Goal: Information Seeking & Learning: Learn about a topic

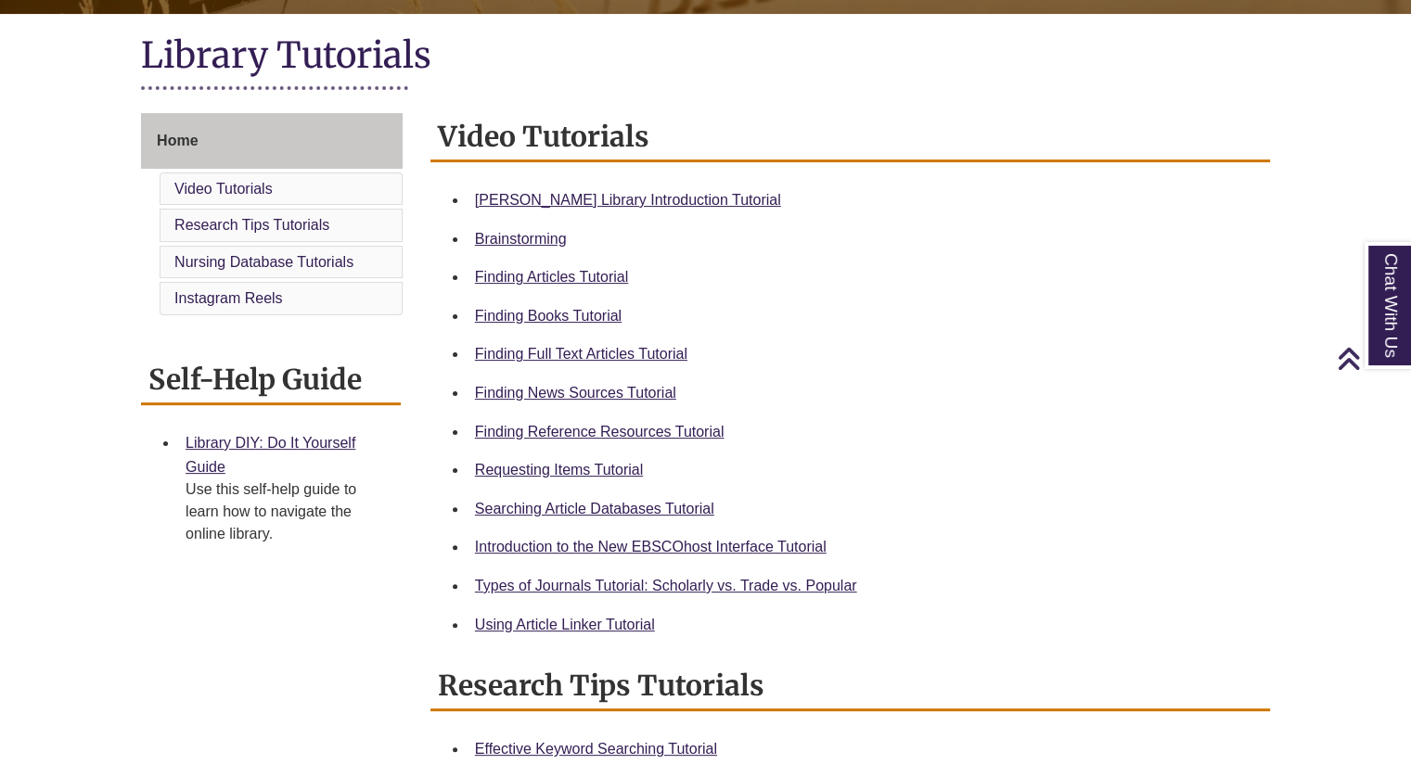
scroll to position [408, 0]
click at [673, 198] on link "[PERSON_NAME] Library Introduction Tutorial" at bounding box center [628, 200] width 306 height 16
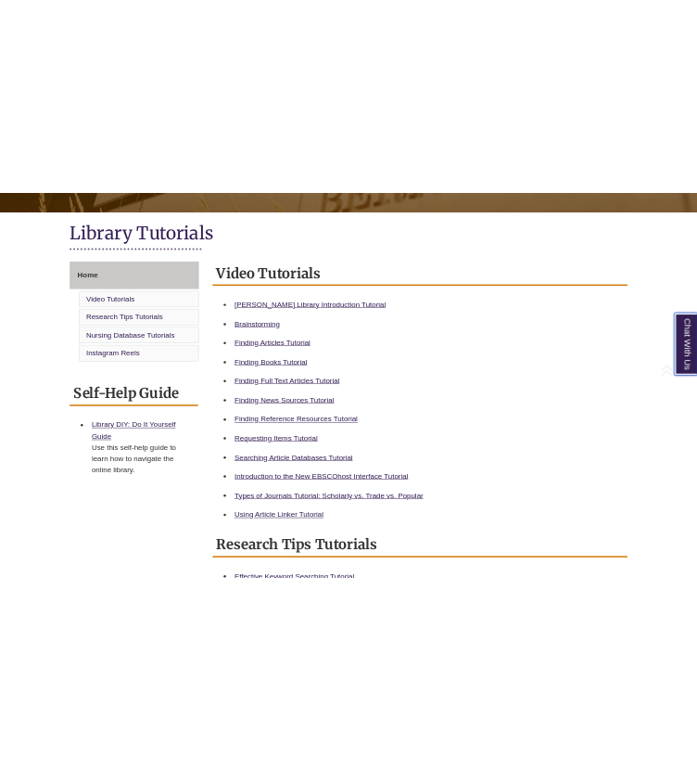
scroll to position [391, 0]
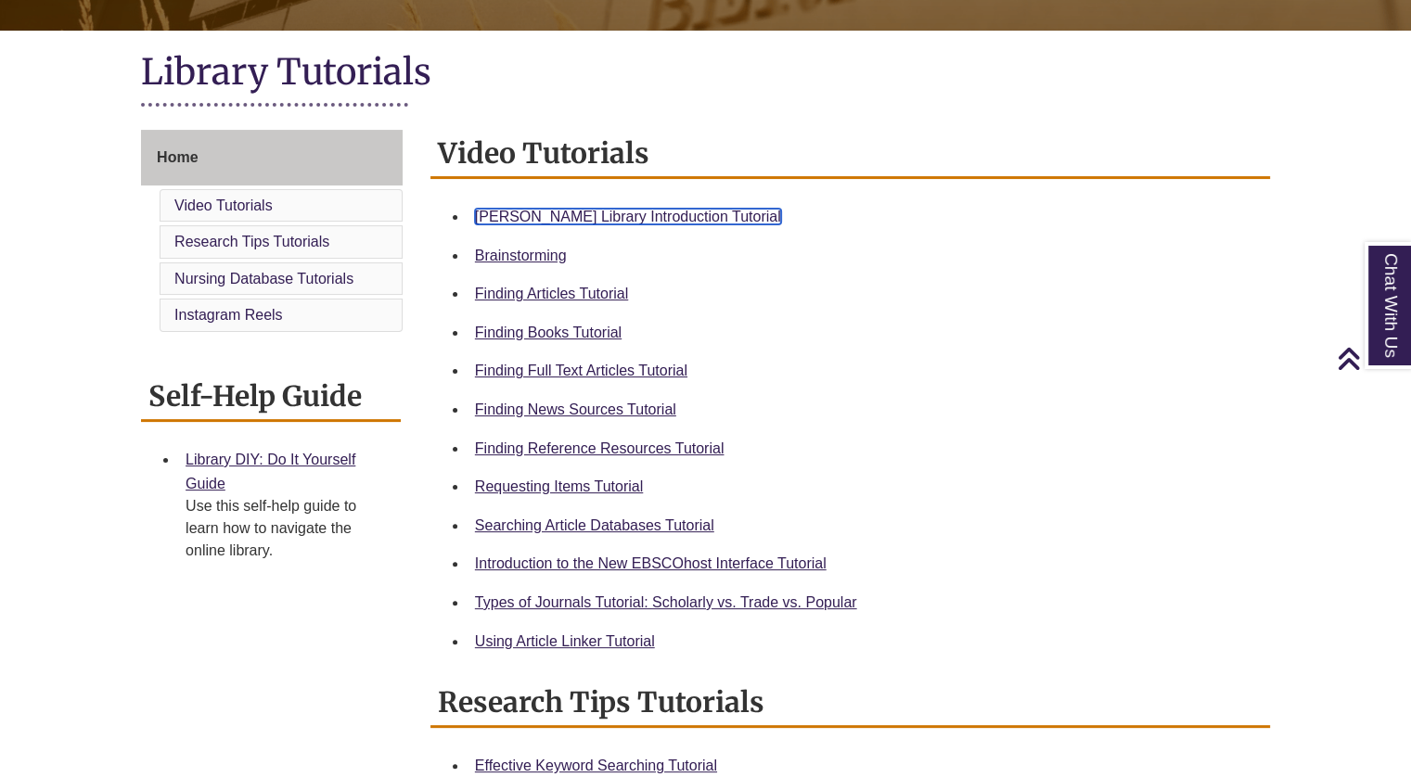
click at [565, 216] on link "Berntsen Library Introduction Tutorial" at bounding box center [628, 217] width 306 height 16
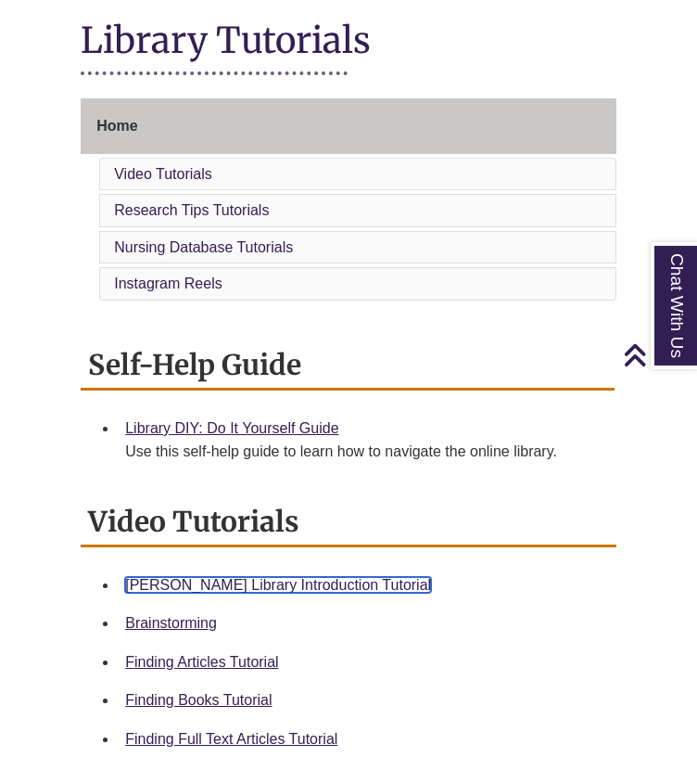
scroll to position [0, 0]
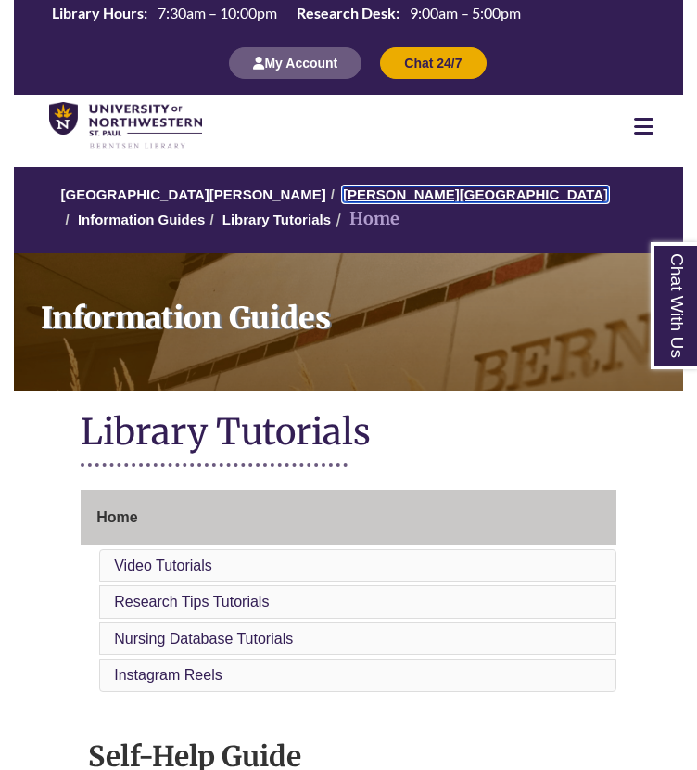
click at [372, 201] on link "[PERSON_NAME][GEOGRAPHIC_DATA]" at bounding box center [475, 194] width 265 height 16
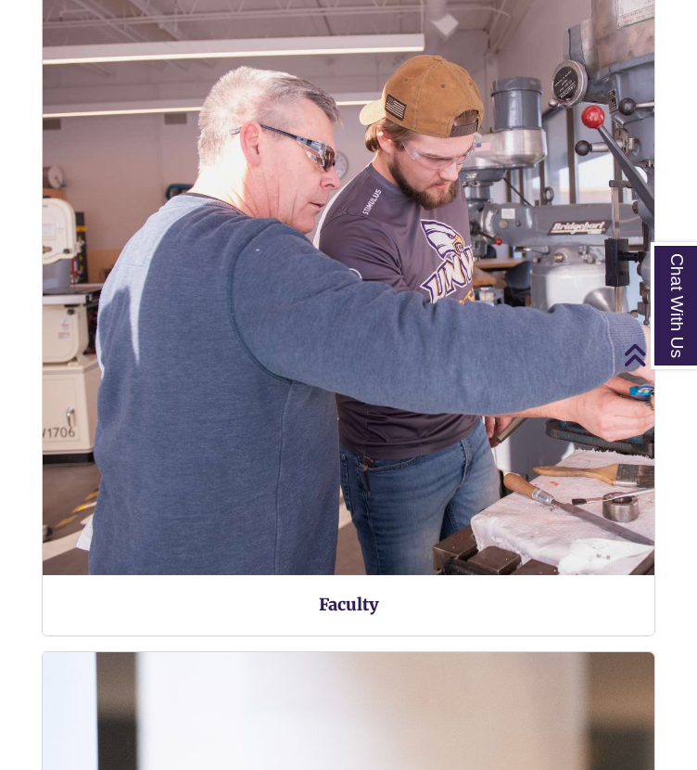
scroll to position [3575, 669]
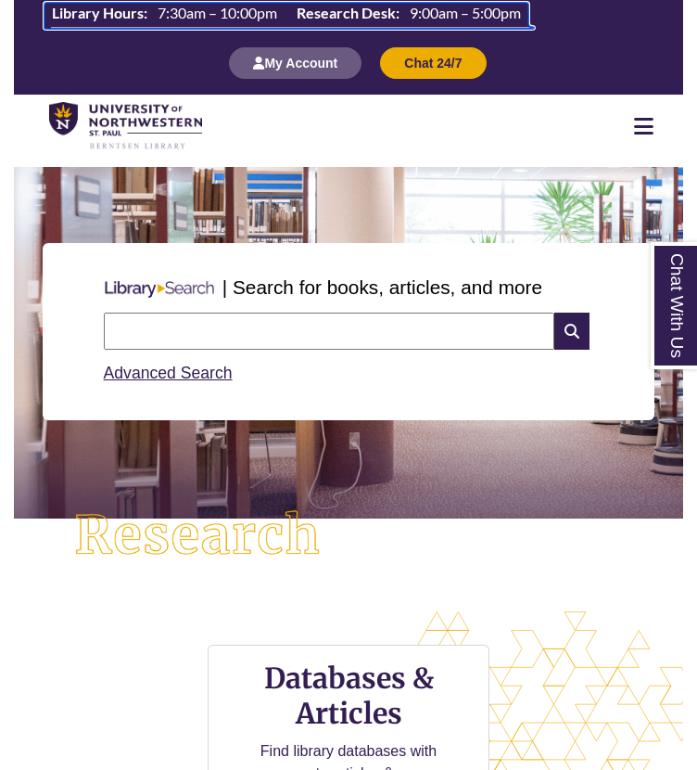
click at [415, 9] on span "9:00am – 5:00pm" at bounding box center [465, 13] width 111 height 18
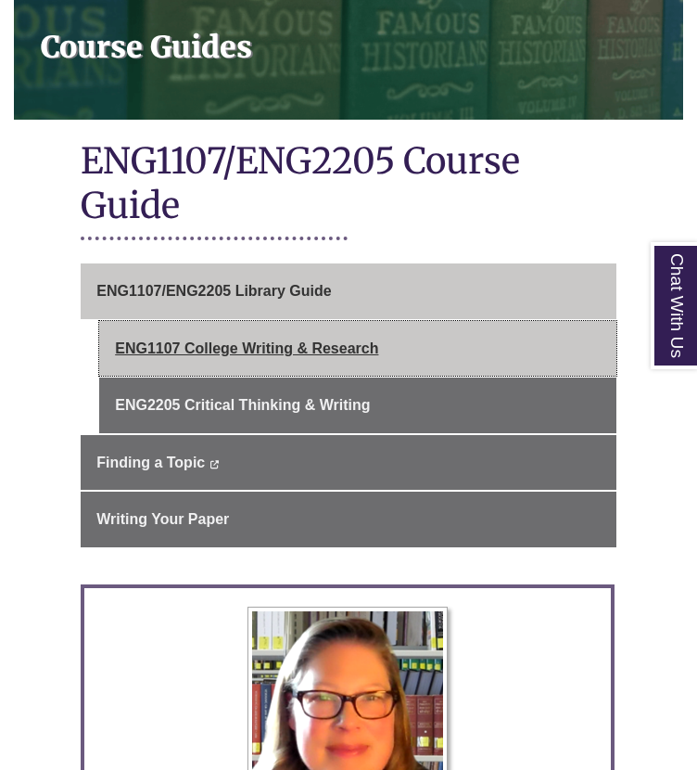
scroll to position [296, 0]
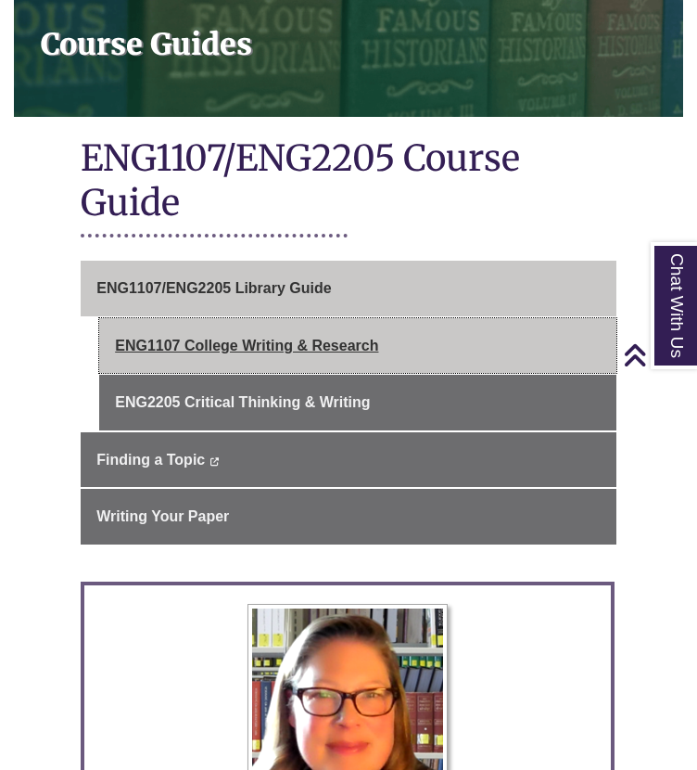
click at [257, 318] on link "ENG1107 College Writing & Research" at bounding box center [358, 346] width 518 height 56
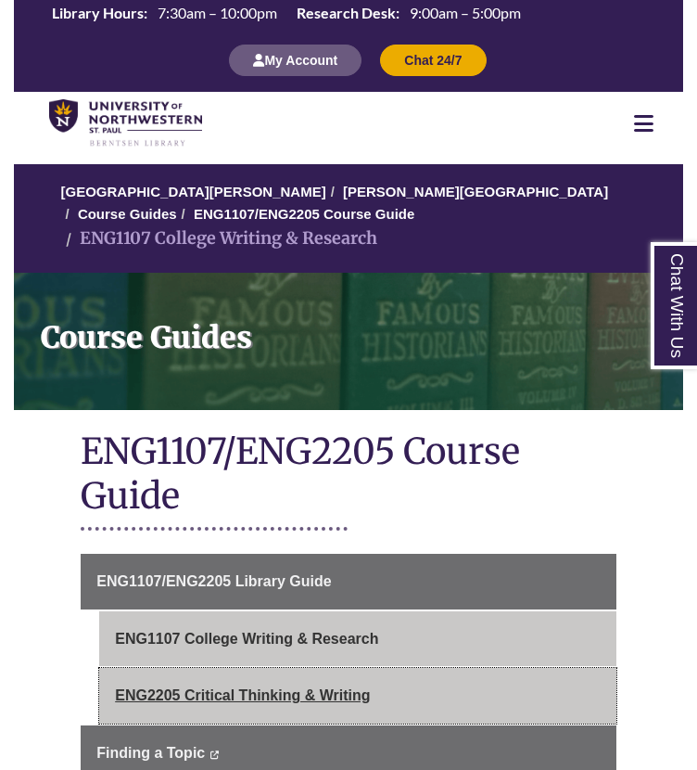
drag, startPoint x: 355, startPoint y: 673, endPoint x: 322, endPoint y: 675, distance: 33.4
click at [322, 675] on link "ENG2205 Critical Thinking & Writing" at bounding box center [358, 696] width 518 height 56
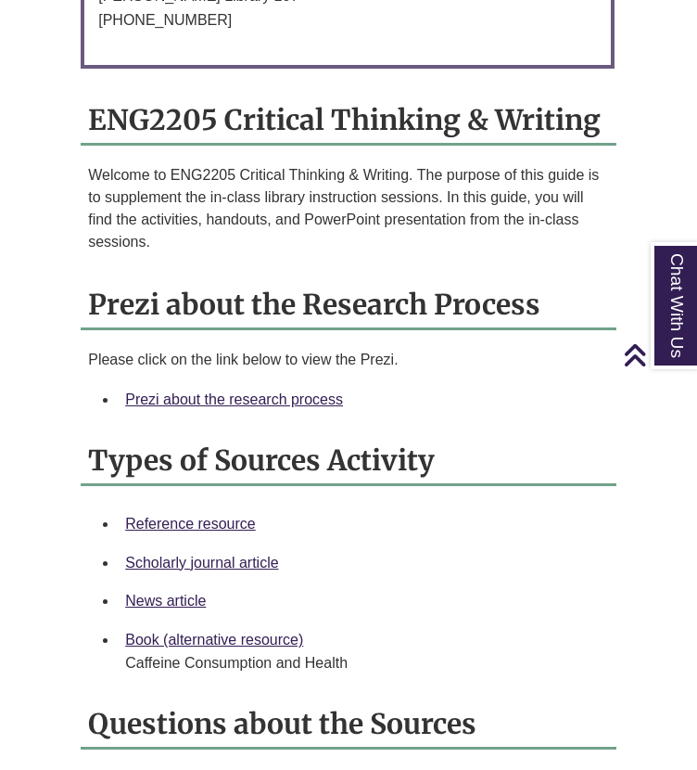
scroll to position [1593, 0]
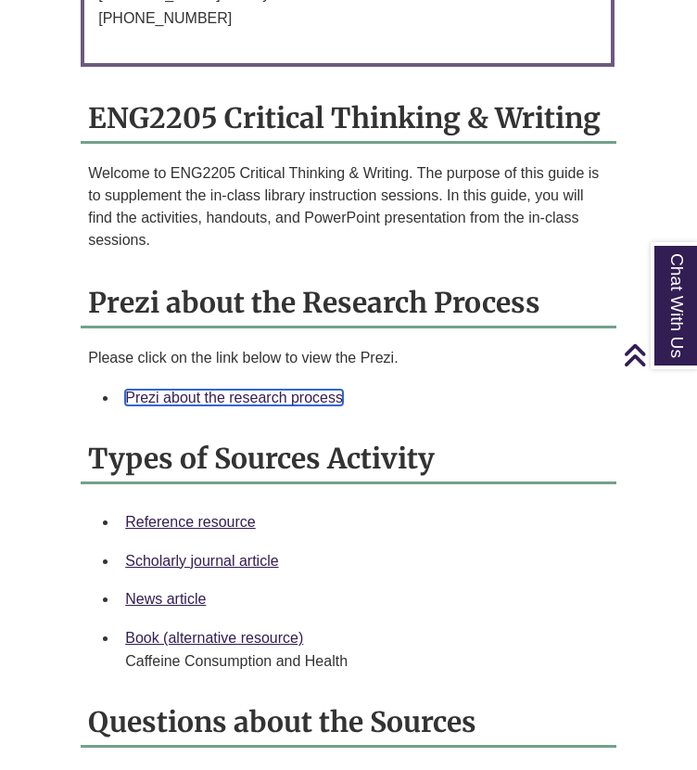
click at [260, 390] on link "Prezi about the research process" at bounding box center [234, 398] width 218 height 16
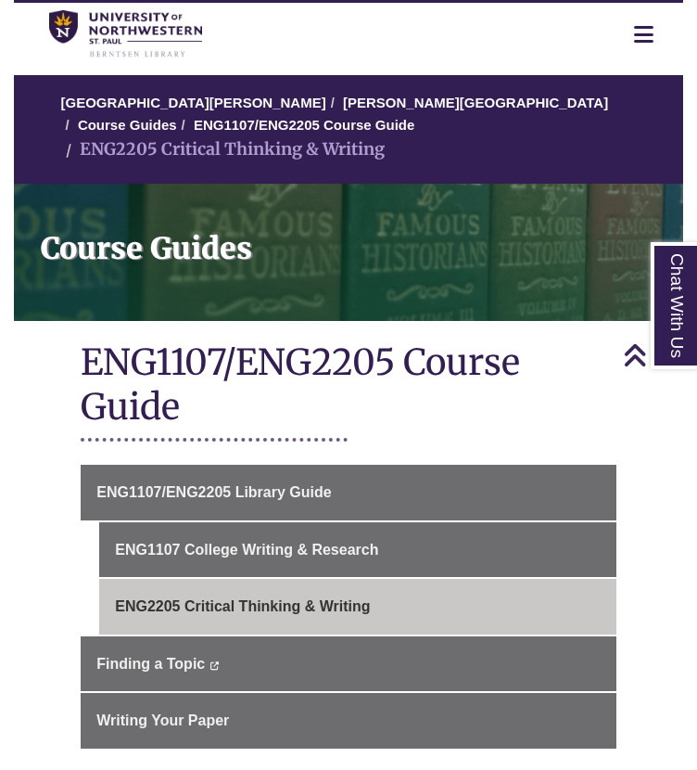
scroll to position [0, 0]
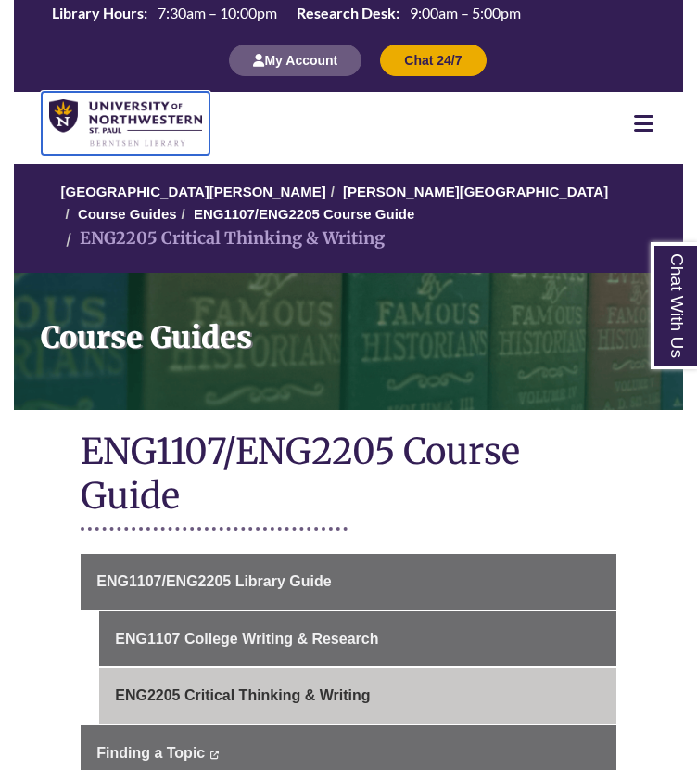
click at [134, 137] on img at bounding box center [125, 123] width 153 height 48
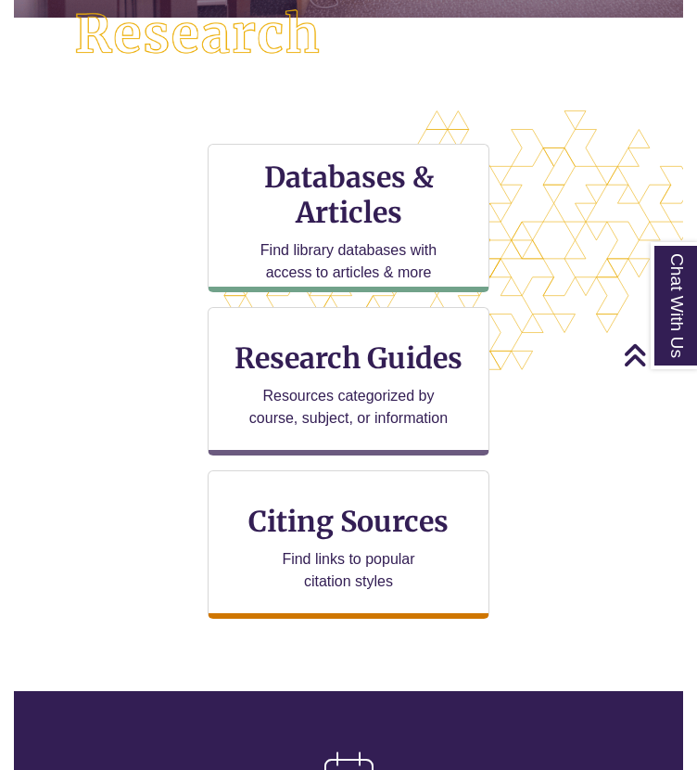
scroll to position [503, 0]
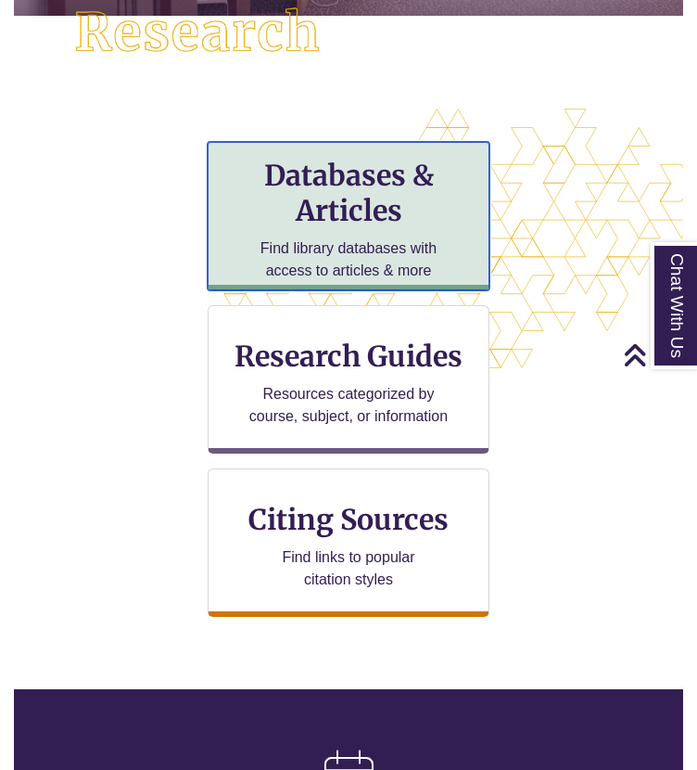
click at [327, 220] on h3 "Databases & Articles" at bounding box center [349, 193] width 250 height 70
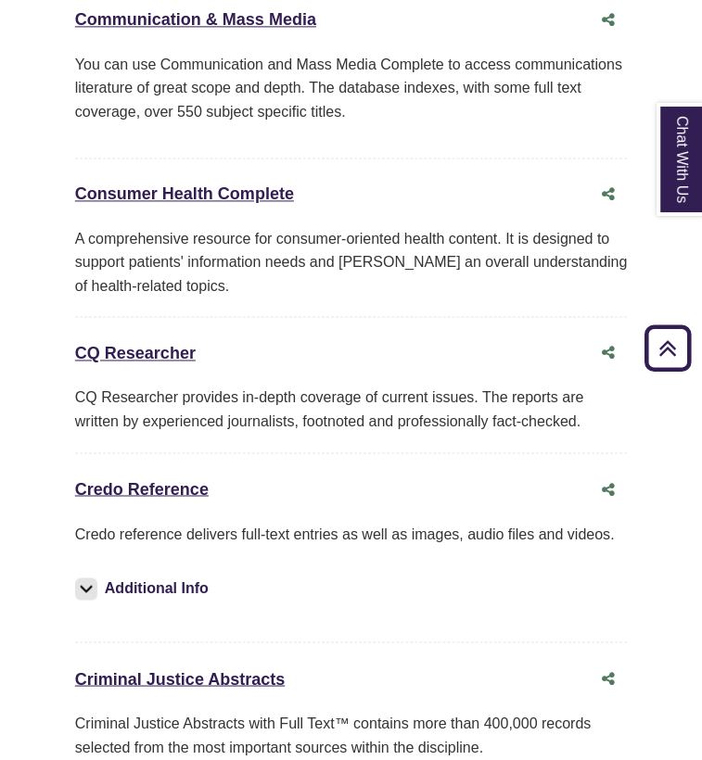
scroll to position [4770, 0]
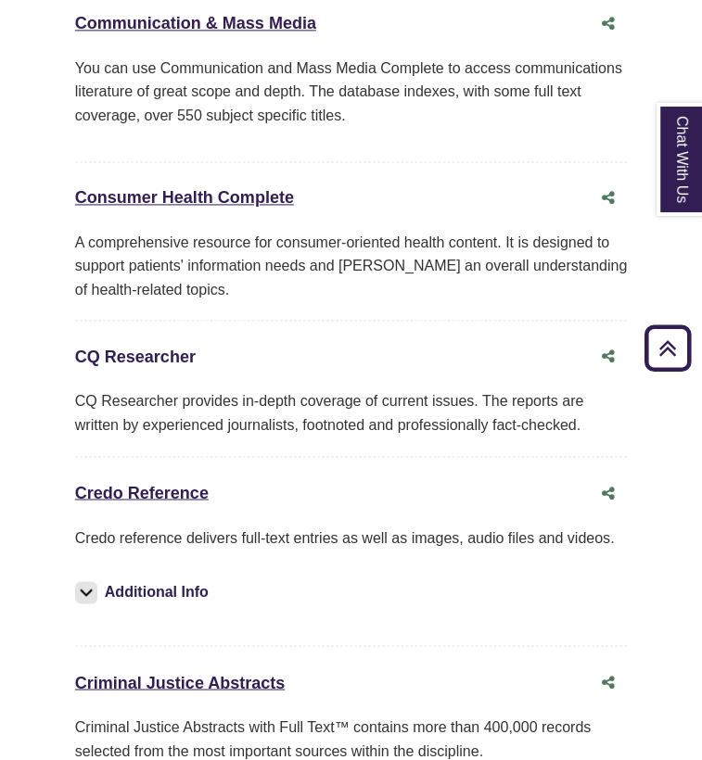
click at [156, 348] on link "CQ Researcher This link opens in a new window" at bounding box center [135, 357] width 121 height 19
click at [177, 348] on link "CQ Researcher This link opens in a new window" at bounding box center [135, 357] width 121 height 19
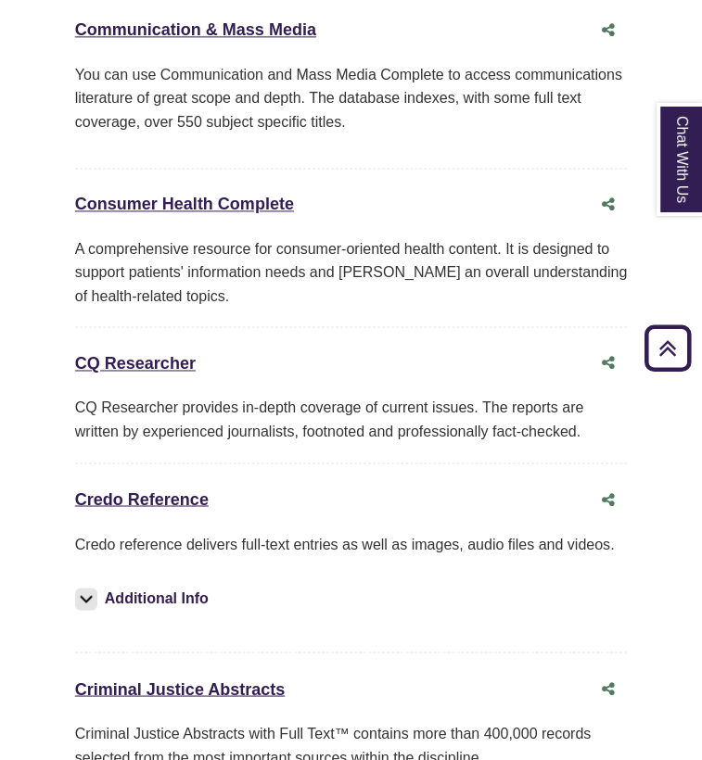
scroll to position [4762, 0]
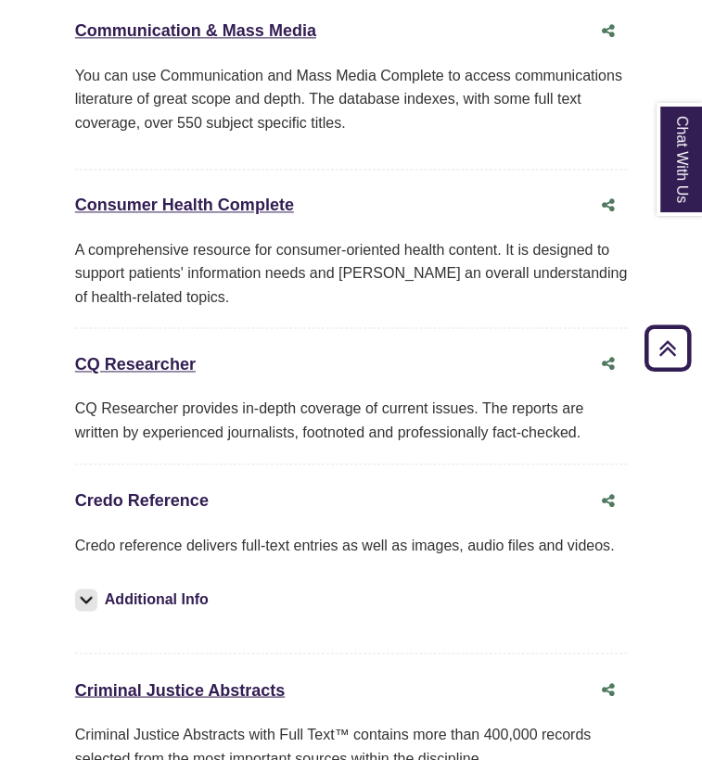
click at [183, 491] on link "Credo Reference This link opens in a new window" at bounding box center [142, 500] width 134 height 19
click at [94, 589] on img at bounding box center [86, 600] width 22 height 22
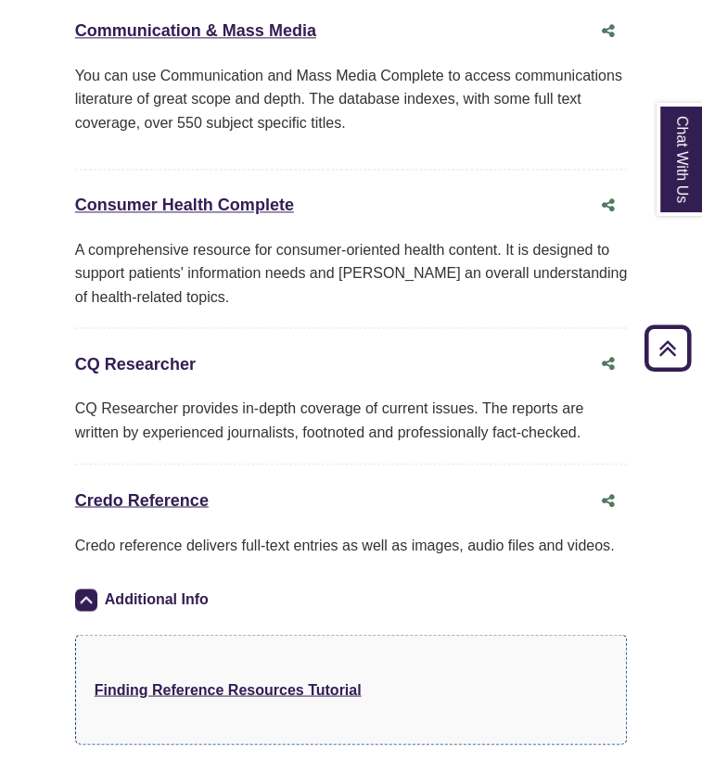
click at [171, 355] on link "CQ Researcher This link opens in a new window" at bounding box center [135, 364] width 121 height 19
click at [152, 491] on link "Credo Reference This link opens in a new window" at bounding box center [142, 500] width 134 height 19
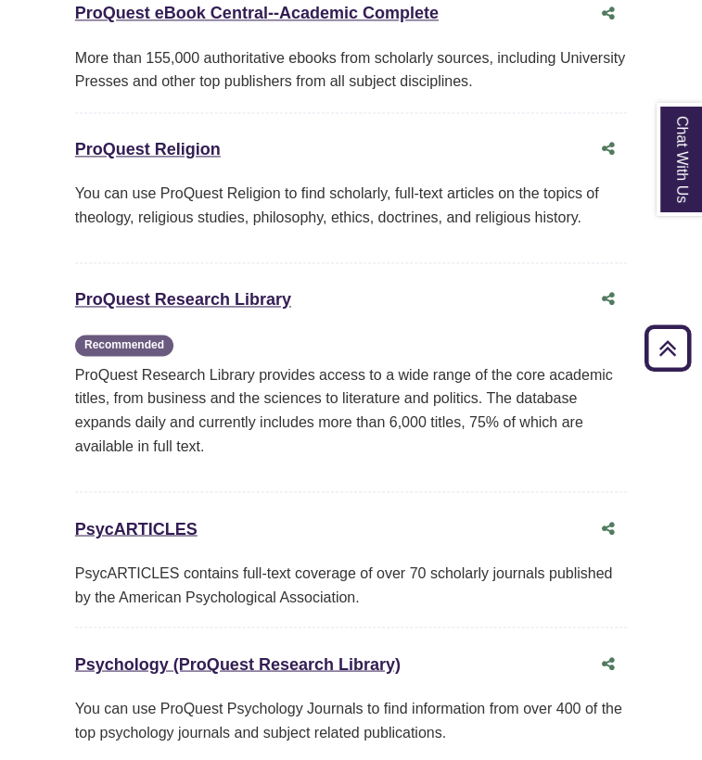
scroll to position [15313, 0]
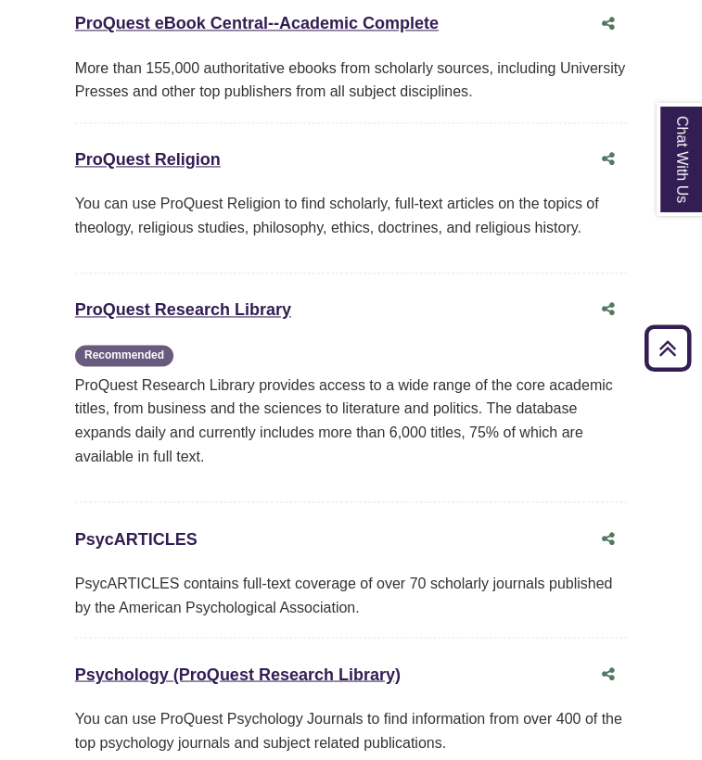
click at [135, 530] on link "PsycARTICLES This link opens in a new window" at bounding box center [136, 539] width 122 height 19
click at [166, 665] on link "Psychology (ProQuest Research Library) This link opens in a new window" at bounding box center [238, 674] width 326 height 19
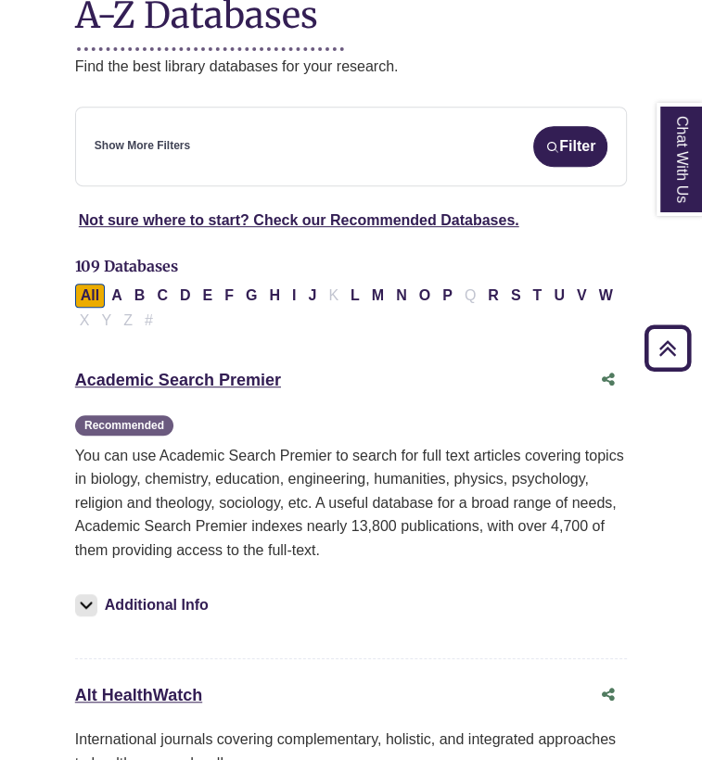
scroll to position [0, 0]
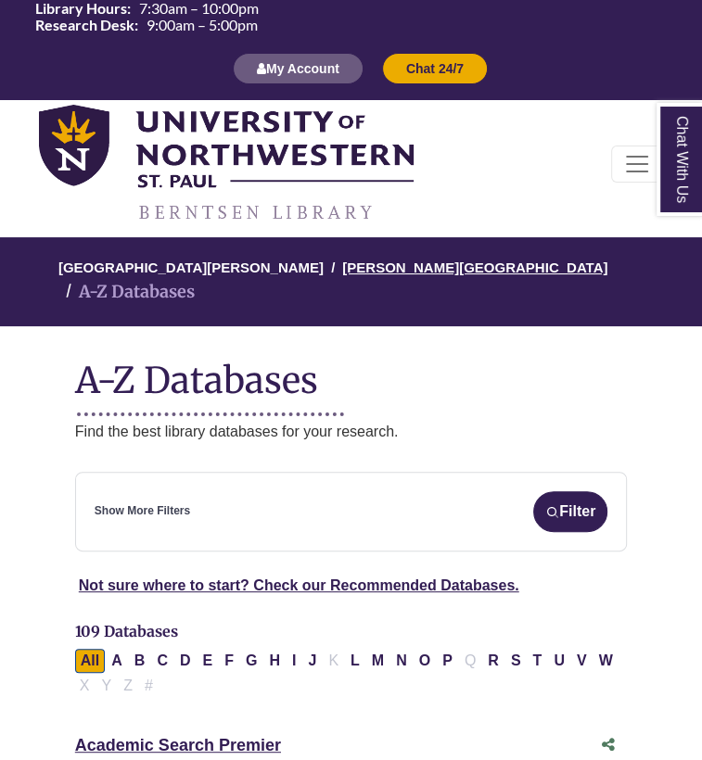
click at [342, 265] on link "[PERSON_NAME][GEOGRAPHIC_DATA]" at bounding box center [474, 266] width 265 height 19
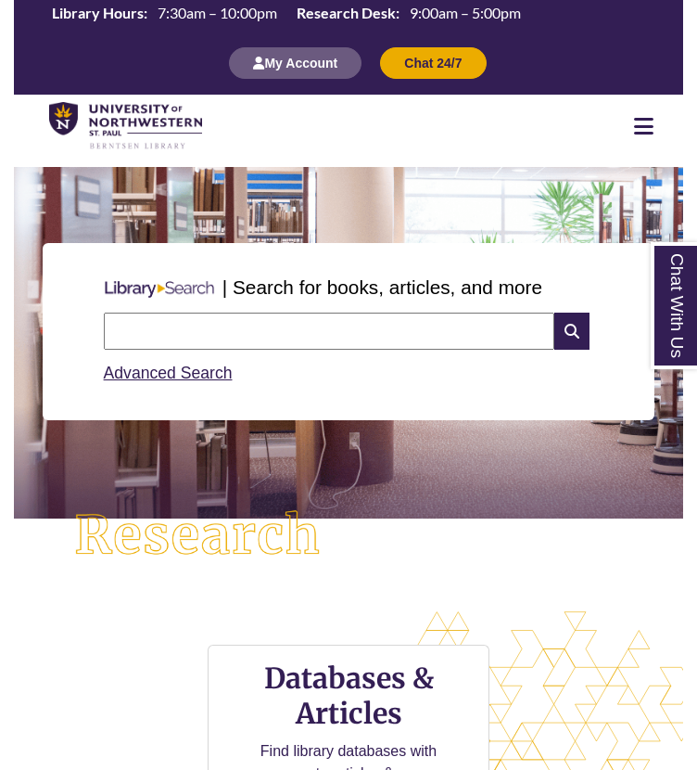
click at [328, 339] on input "text" at bounding box center [330, 331] width 452 height 37
type input "**********"
click at [203, 380] on link "Advanced Search" at bounding box center [168, 373] width 129 height 19
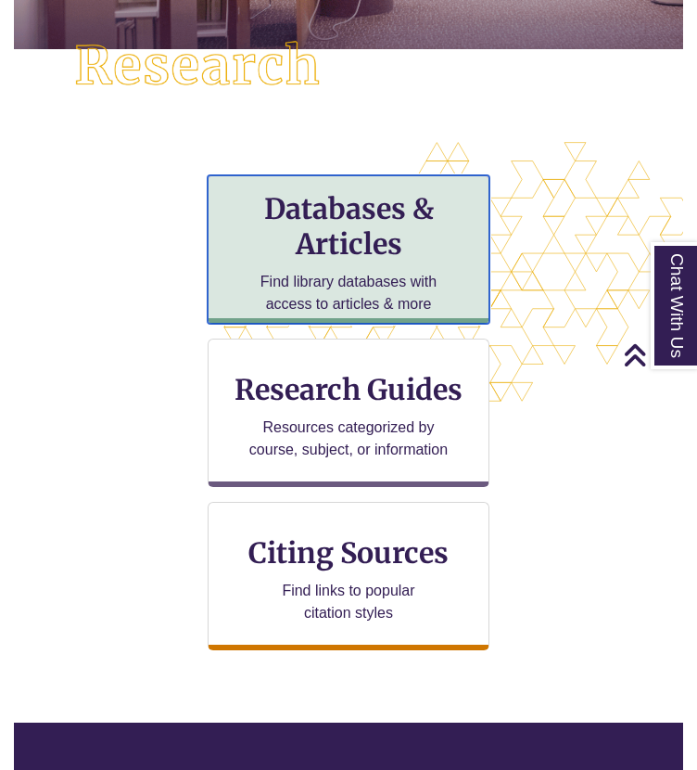
click at [417, 257] on h3 "Databases & Articles" at bounding box center [349, 226] width 250 height 70
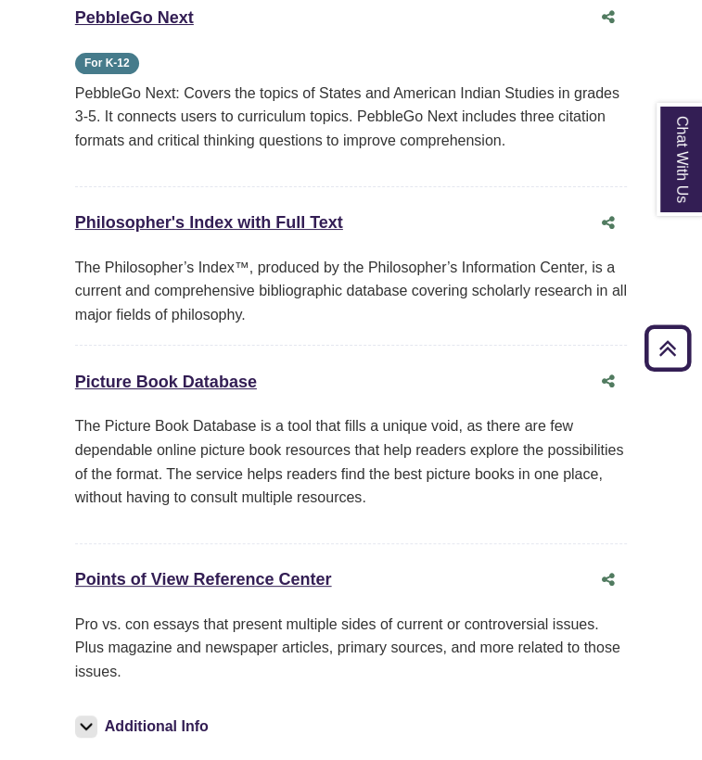
scroll to position [14038, 0]
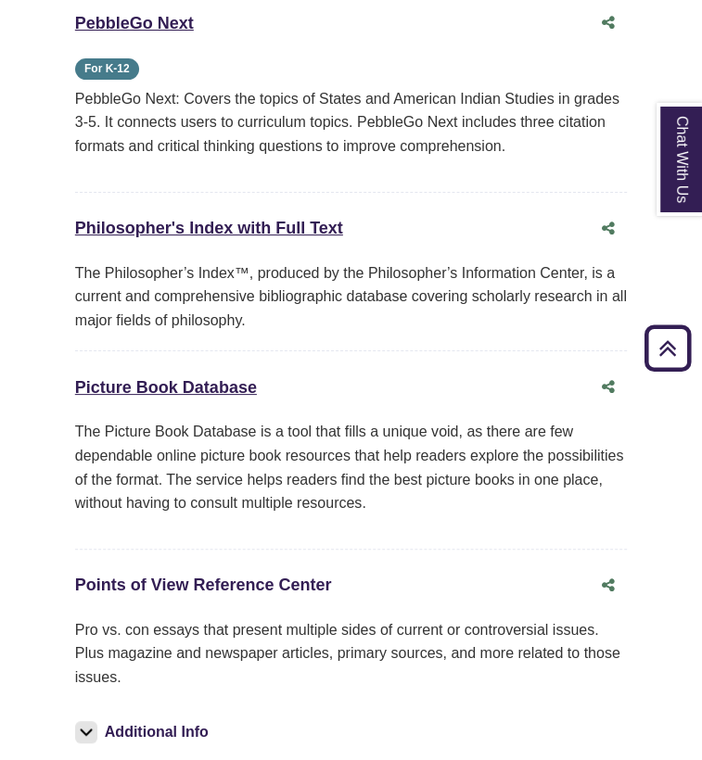
click at [300, 576] on link "Points of View Reference Center This link opens in a new window" at bounding box center [203, 585] width 257 height 19
click at [99, 720] on button "Additional Info" at bounding box center [144, 733] width 139 height 26
click at [612, 578] on icon "Share this database" at bounding box center [608, 585] width 13 height 15
type input "**********"
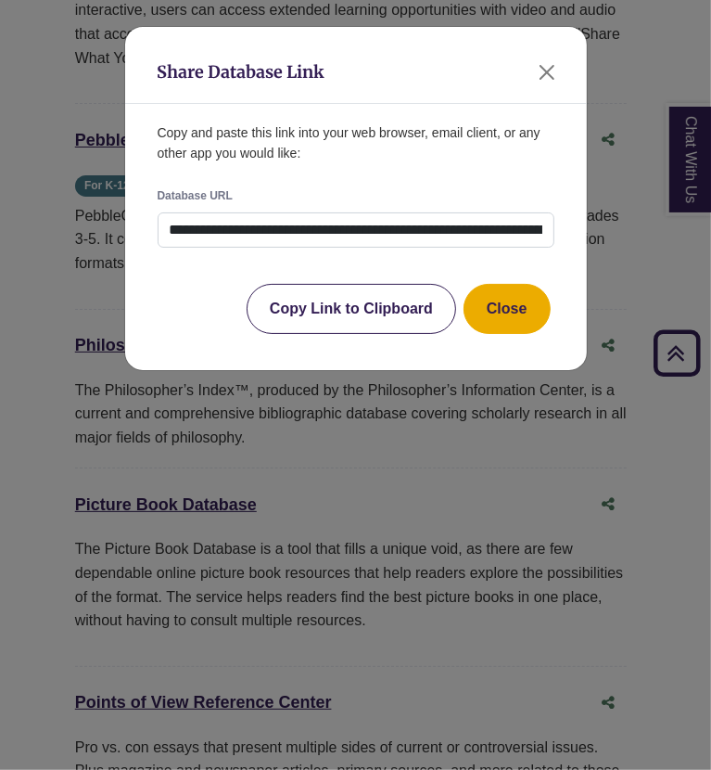
click at [416, 296] on button "Copy Link to Clipboard" at bounding box center [352, 309] width 210 height 50
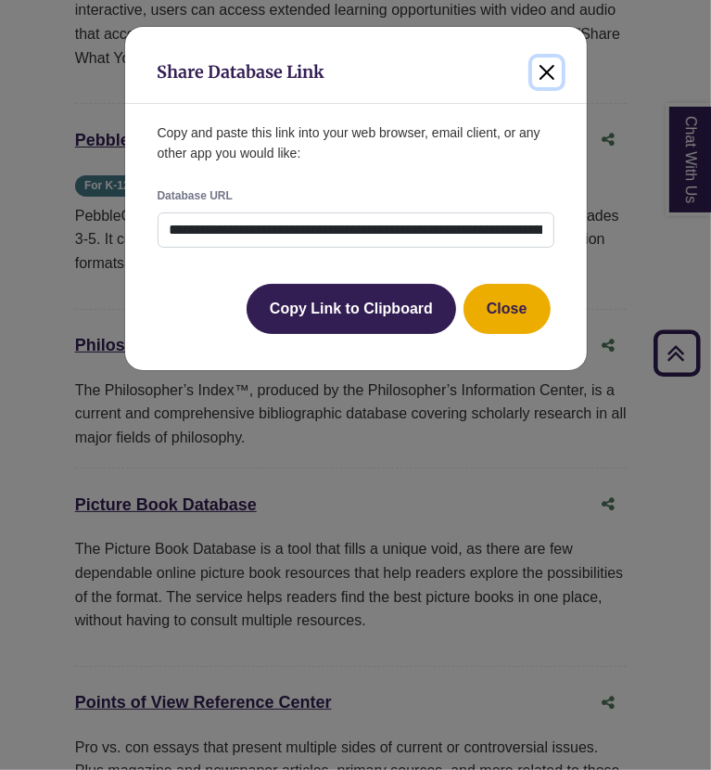
click at [546, 80] on button "Close" at bounding box center [547, 73] width 30 height 30
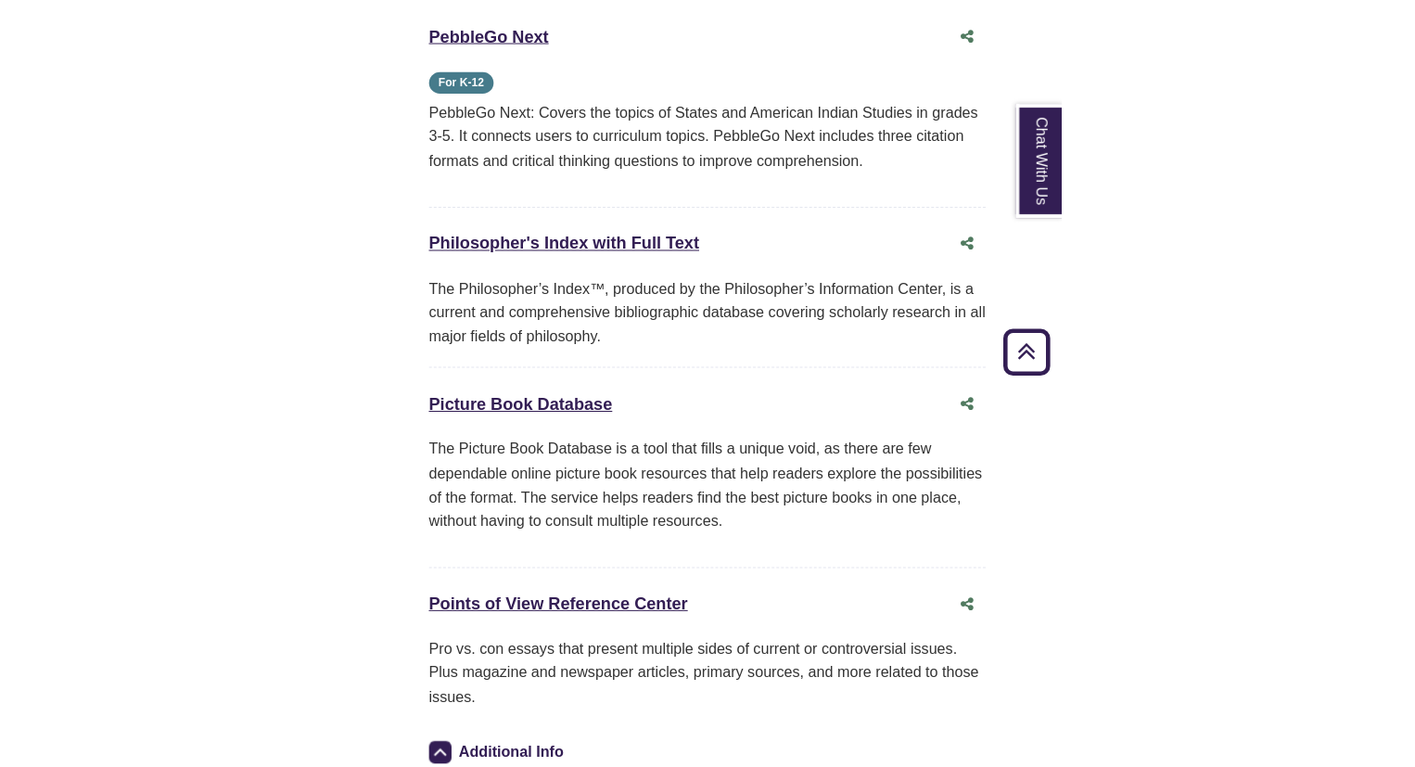
scroll to position [14024, 0]
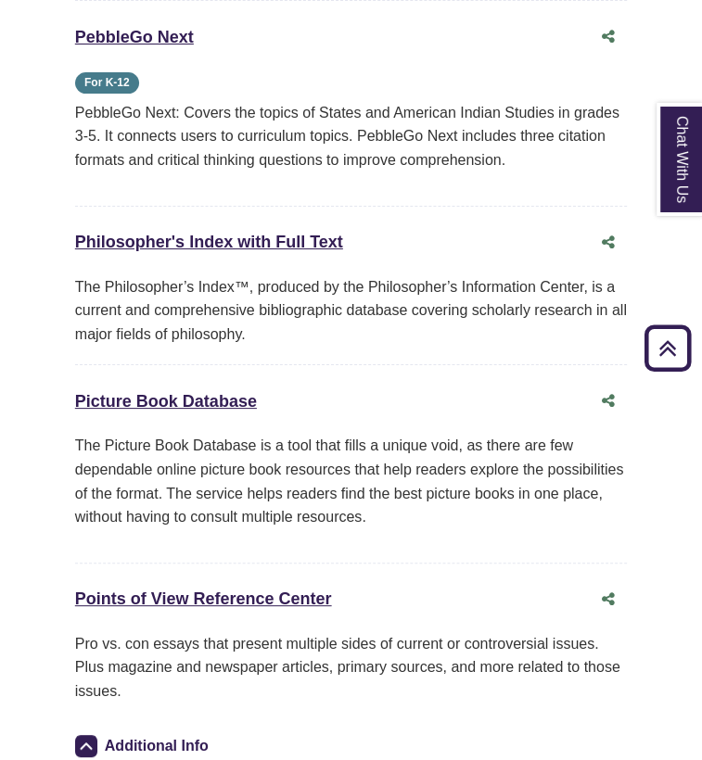
drag, startPoint x: 165, startPoint y: 629, endPoint x: 163, endPoint y: 603, distance: 26.0
click at [86, 735] on img at bounding box center [86, 746] width 22 height 22
click at [280, 590] on link "Points of View Reference Center This link opens in a new window" at bounding box center [203, 599] width 257 height 19
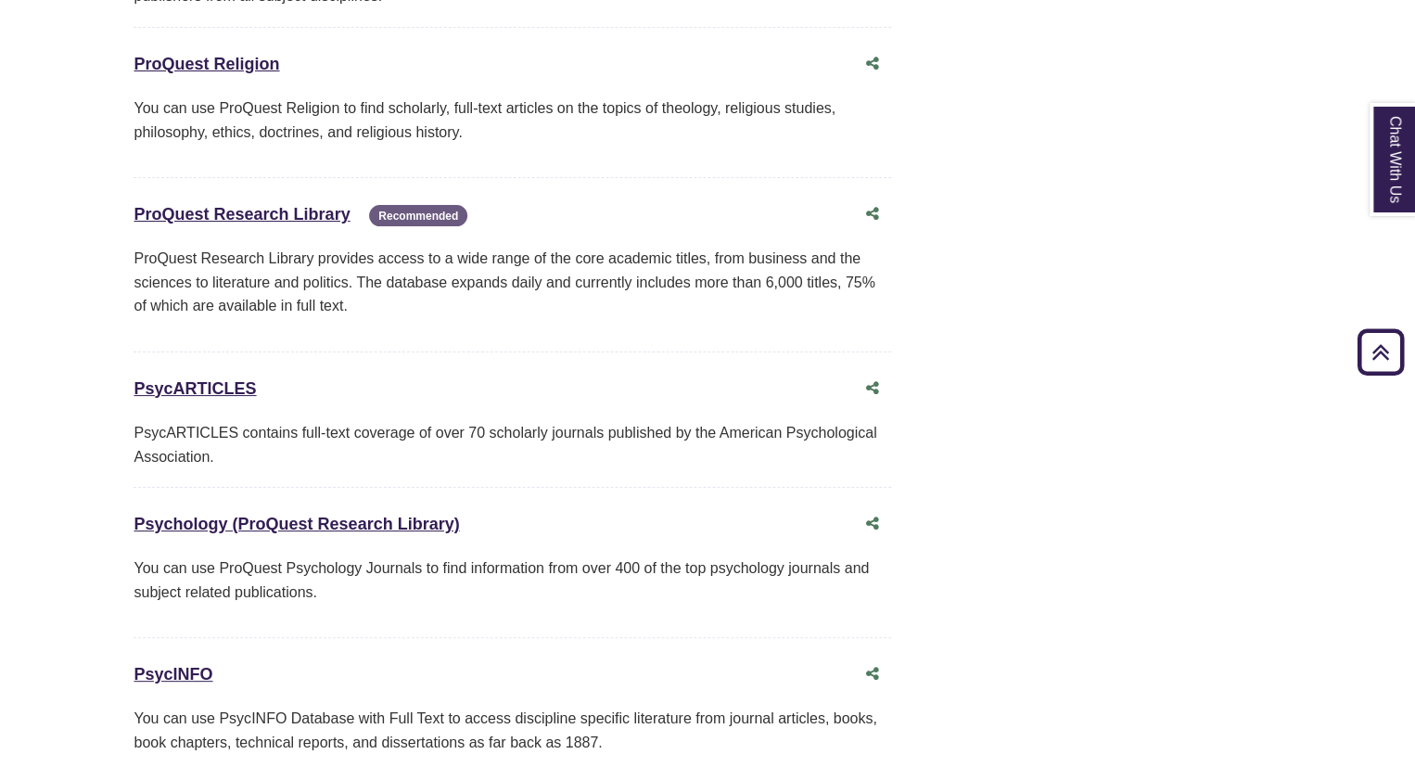
click at [420, 511] on div "Psychology (ProQuest Research Library) This link opens in a new window" at bounding box center [494, 524] width 721 height 27
click at [428, 515] on link "Psychology (ProQuest Research Library) This link opens in a new window" at bounding box center [297, 524] width 326 height 19
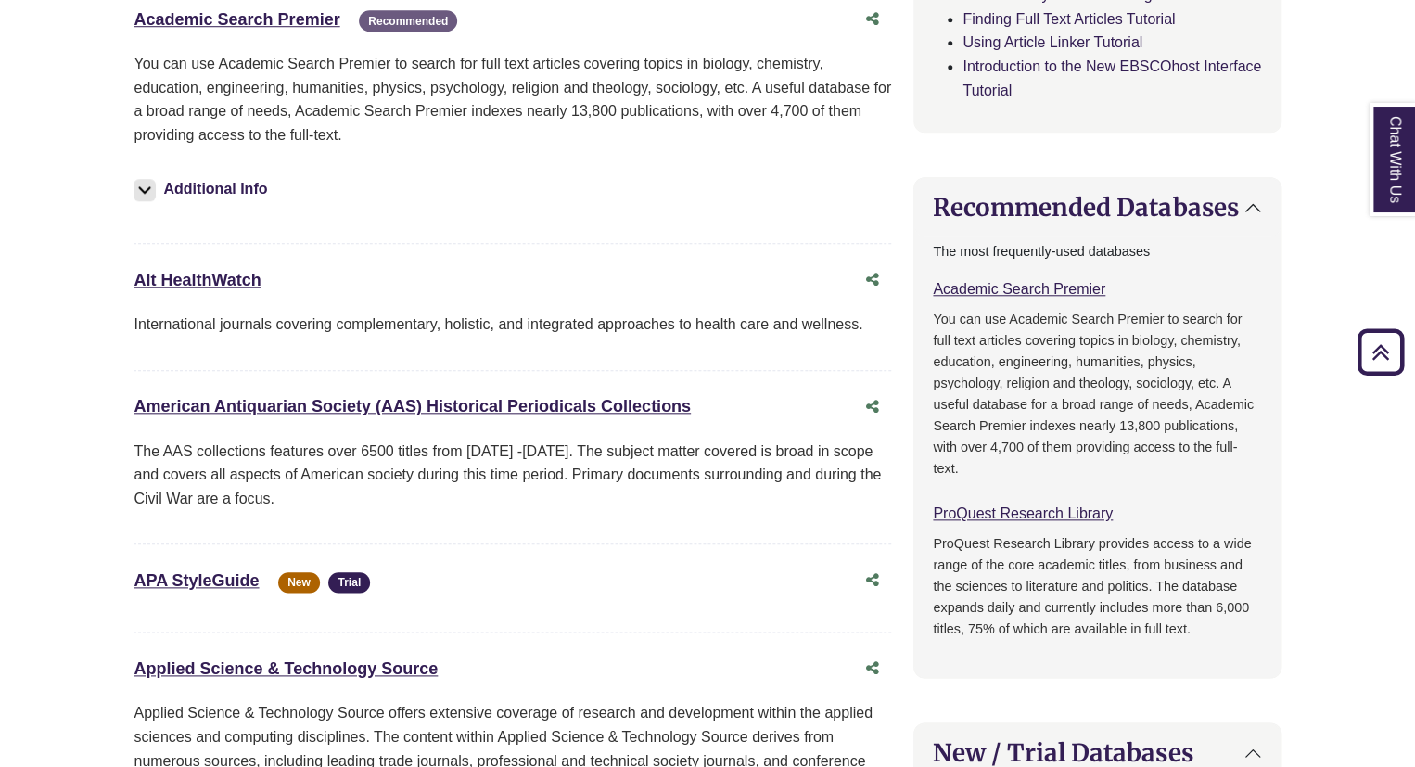
scroll to position [0, 0]
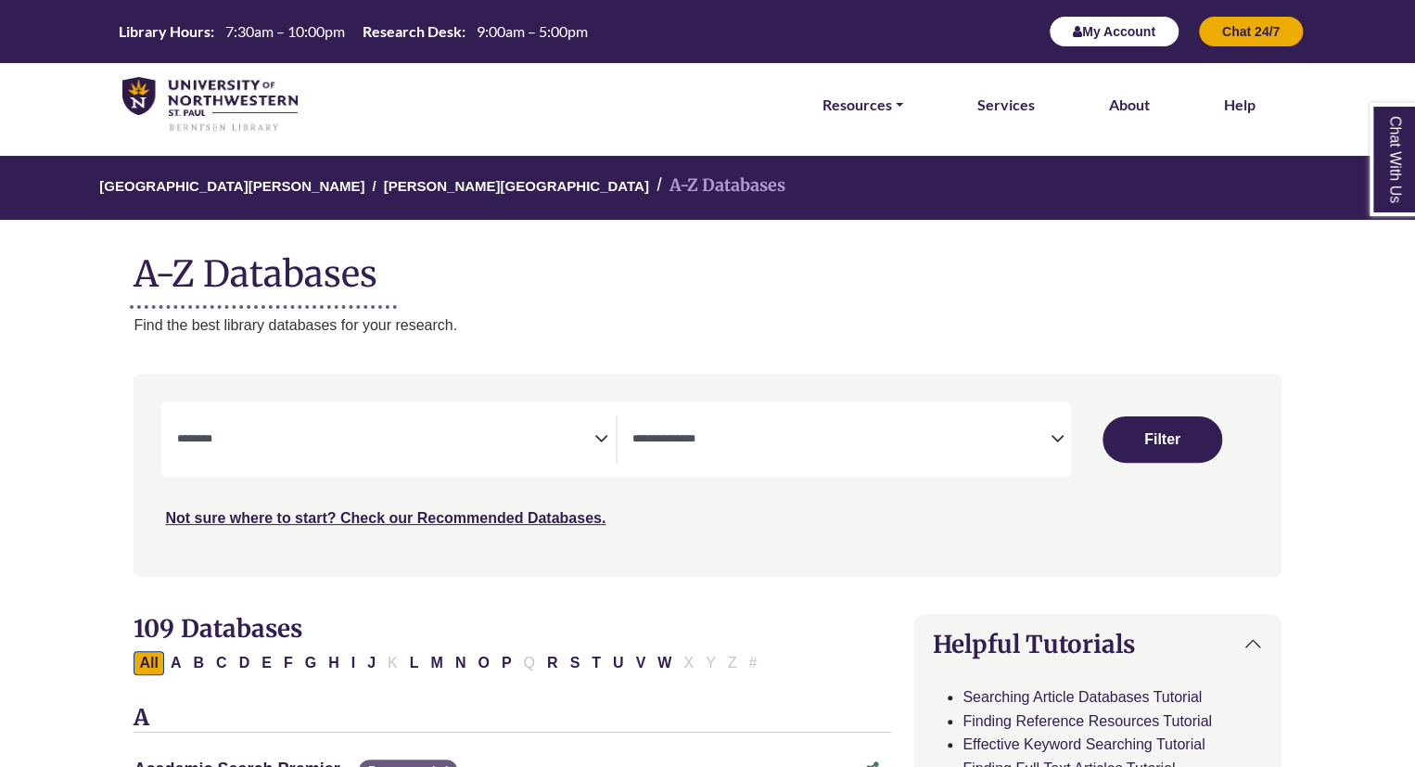
click at [701, 44] on button "My Account" at bounding box center [1114, 32] width 131 height 32
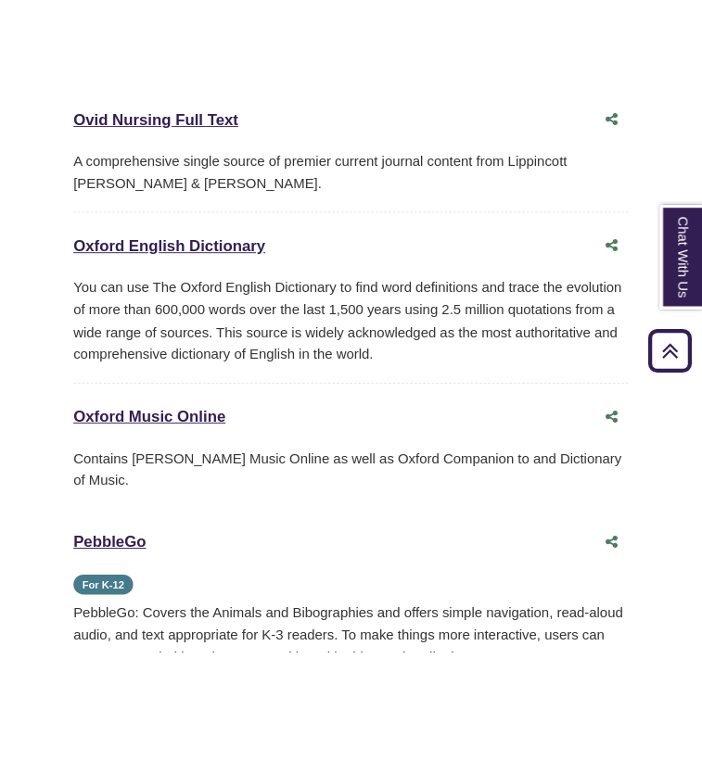
scroll to position [13228, 0]
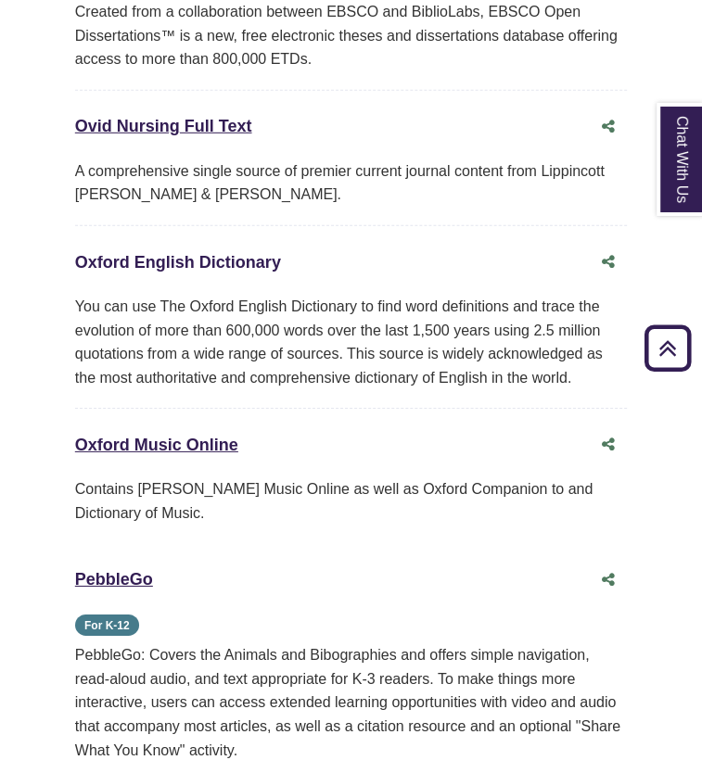
click at [252, 253] on link "Oxford English Dictionary This link opens in a new window" at bounding box center [178, 262] width 206 height 19
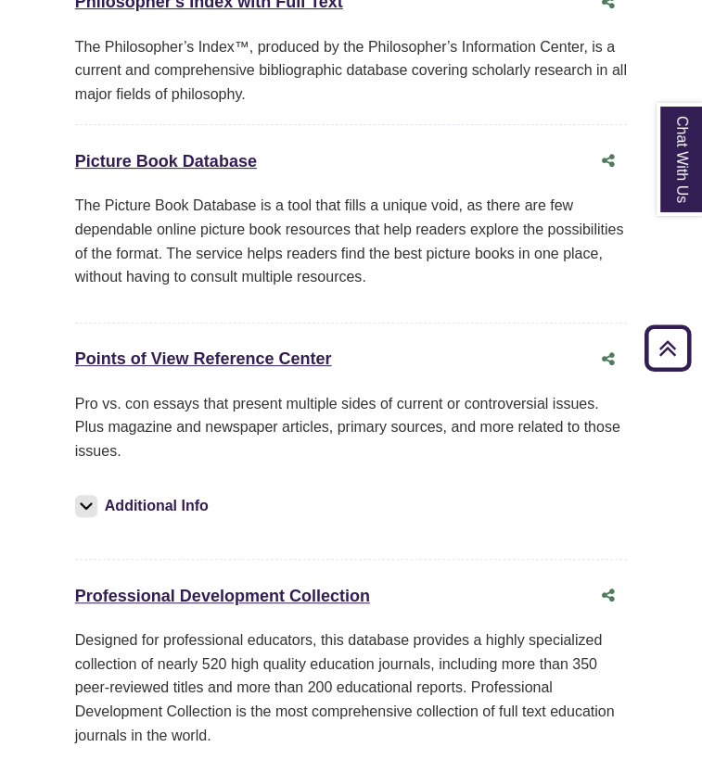
scroll to position [14262, 0]
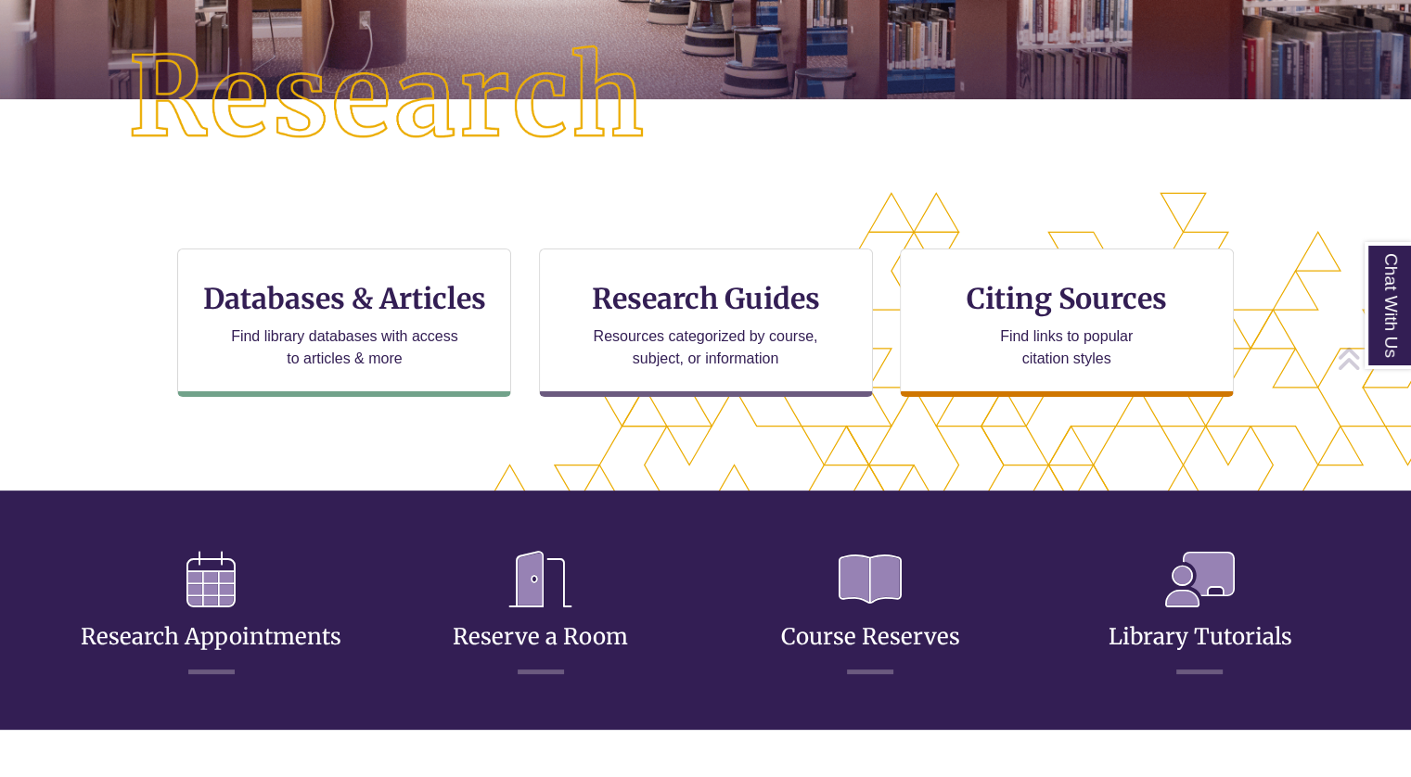
scroll to position [438, 0]
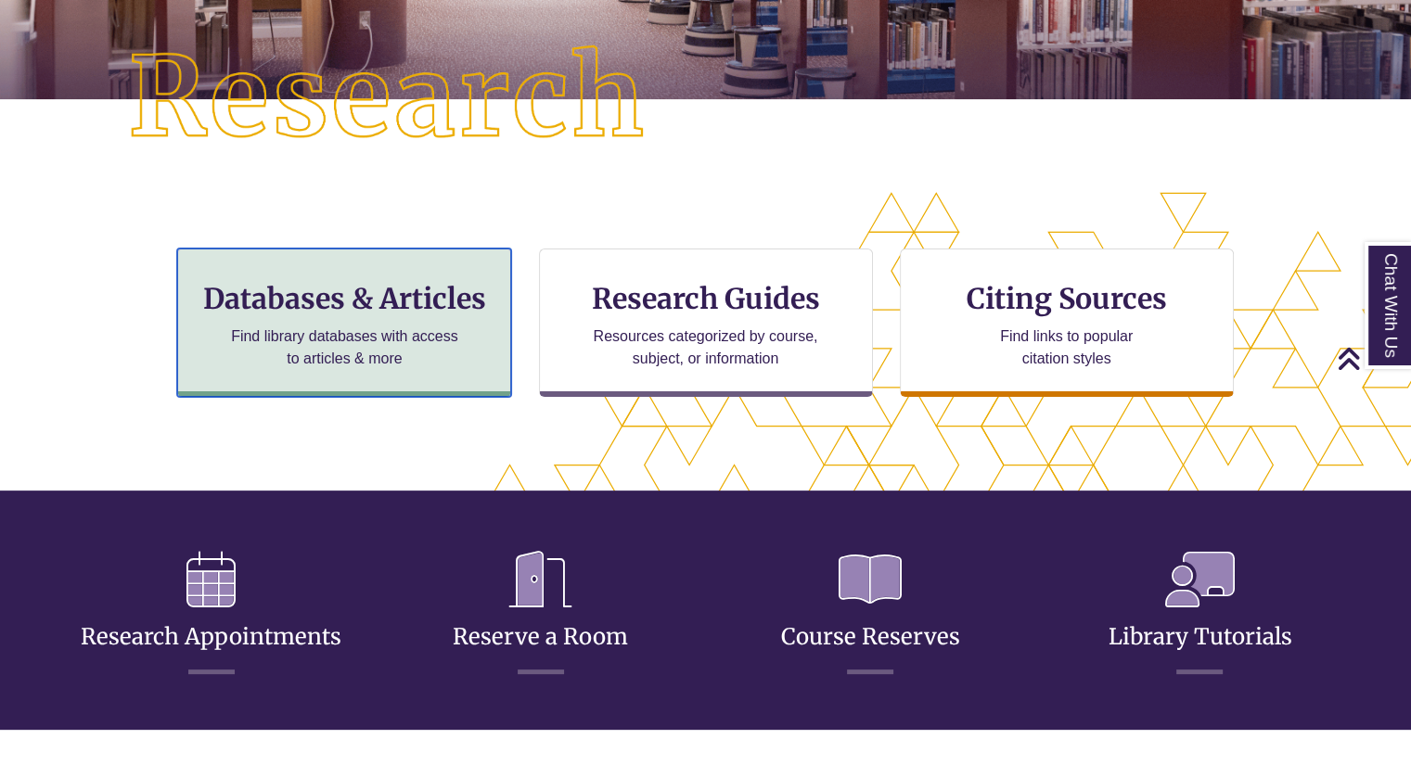
click at [379, 318] on div "Databases & Articles Find library databases with access to articles & more" at bounding box center [344, 323] width 334 height 148
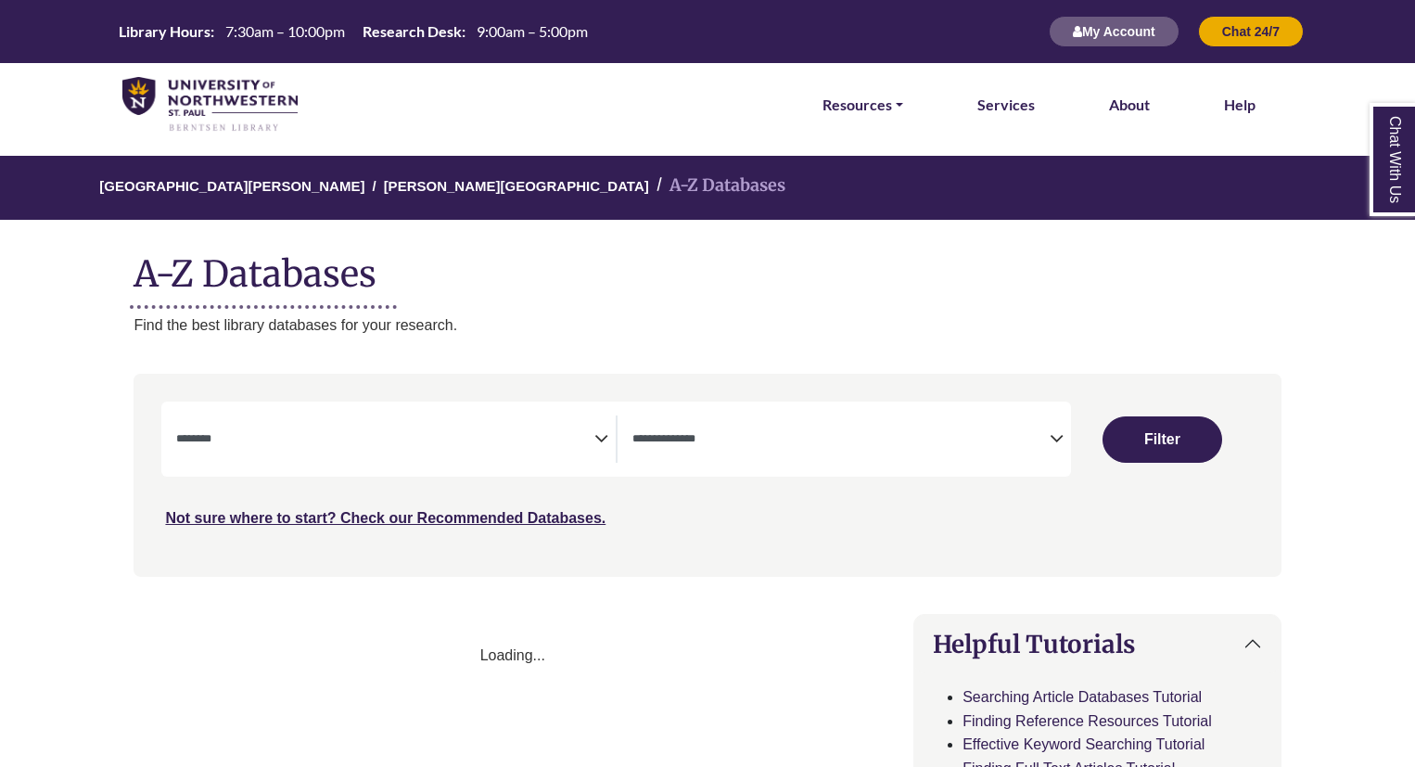
select select "Database Subject Filter"
select select "Database Types Filter"
select select "Database Subject Filter"
select select "Database Types Filter"
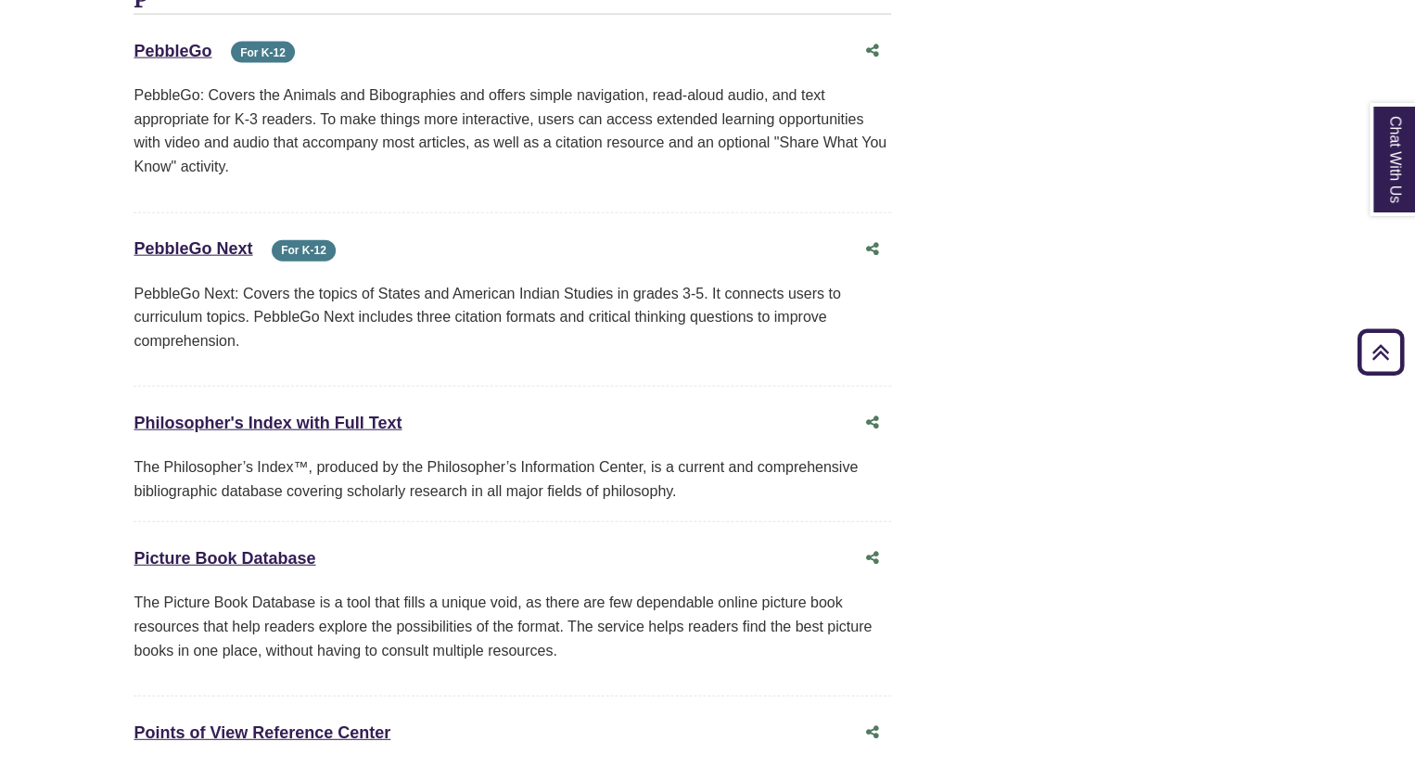
scroll to position [12686, 0]
click at [290, 724] on link "Points of View Reference Center This link opens in a new window" at bounding box center [262, 733] width 257 height 19
